Goal: Find contact information: Find contact information

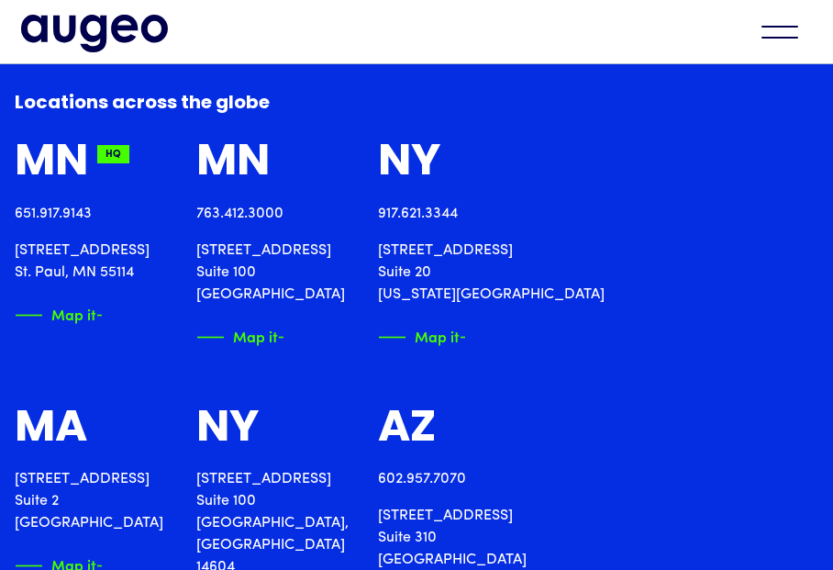
scroll to position [2127, 0]
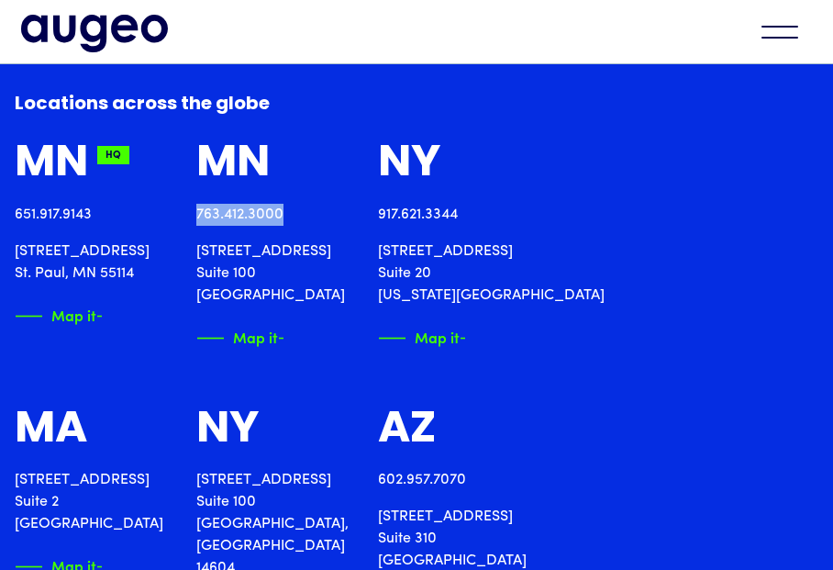
drag, startPoint x: 404, startPoint y: 204, endPoint x: 309, endPoint y: 218, distance: 96.5
click at [292, 212] on div "763.412.3000" at bounding box center [272, 215] width 152 height 22
copy link "763.412.3000"
drag, startPoint x: 371, startPoint y: 293, endPoint x: 293, endPoint y: 294, distance: 78.9
click at [293, 294] on p "[STREET_ADDRESS]" at bounding box center [272, 273] width 152 height 66
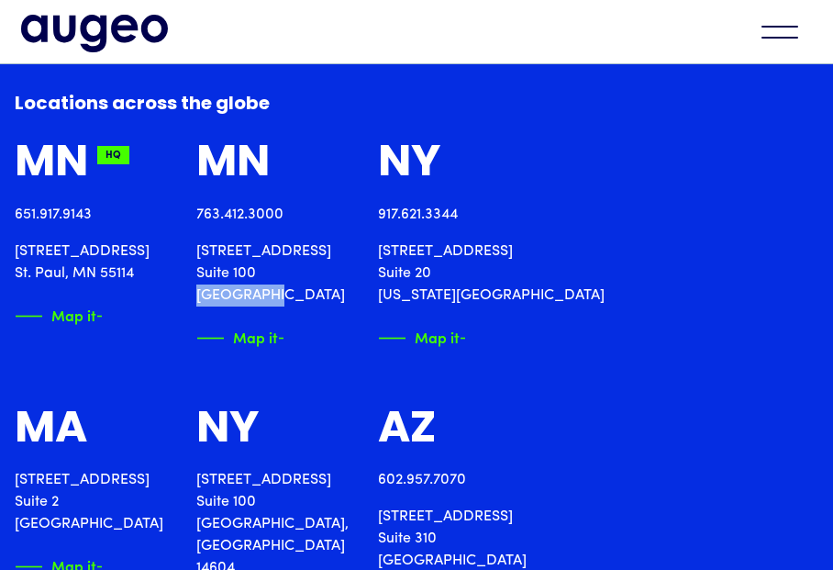
copy p "Minnetonka"
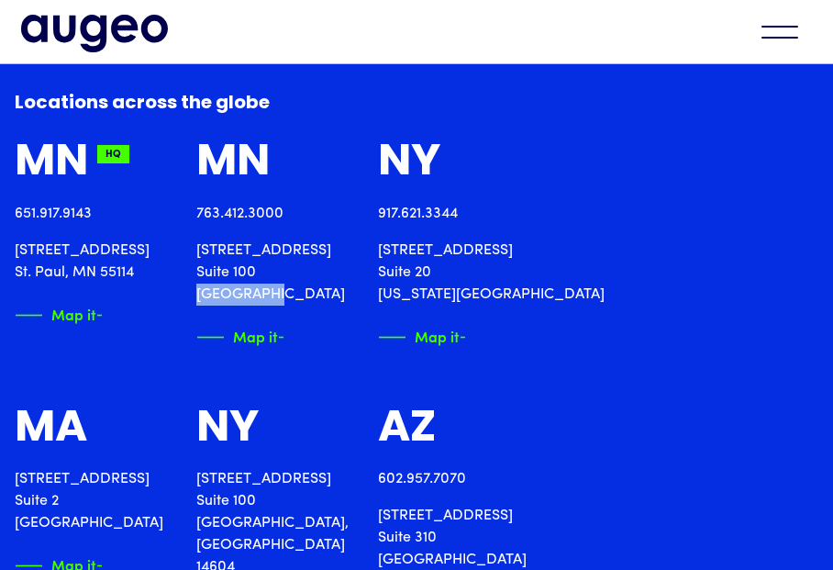
click at [167, 153] on div "MN HQ" at bounding box center [91, 163] width 152 height 49
